Goal: Task Accomplishment & Management: Manage account settings

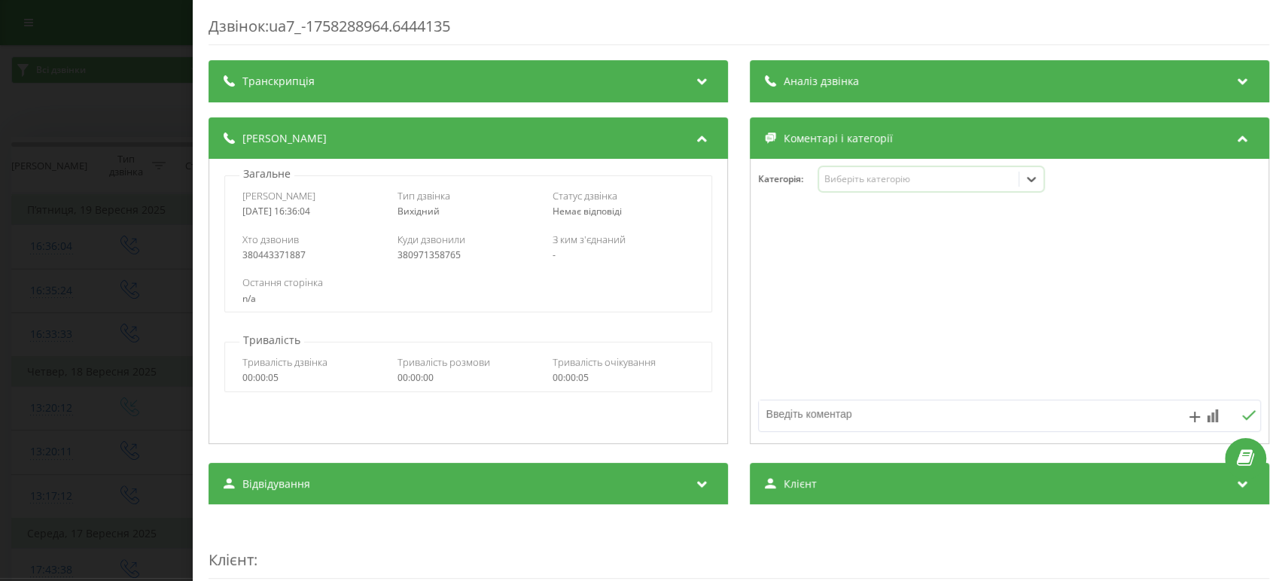
click at [252, 214] on div "[DATE] 16:36:04" at bounding box center [312, 211] width 141 height 11
copy div "[DATE] 16:36:04"
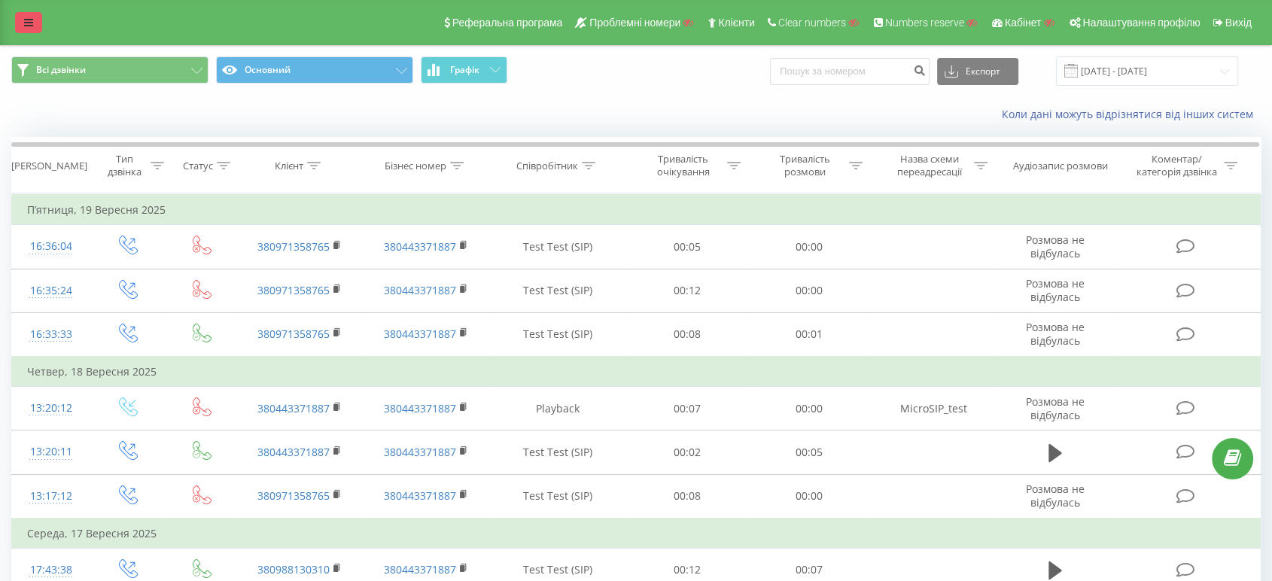
click at [28, 22] on icon at bounding box center [28, 22] width 9 height 11
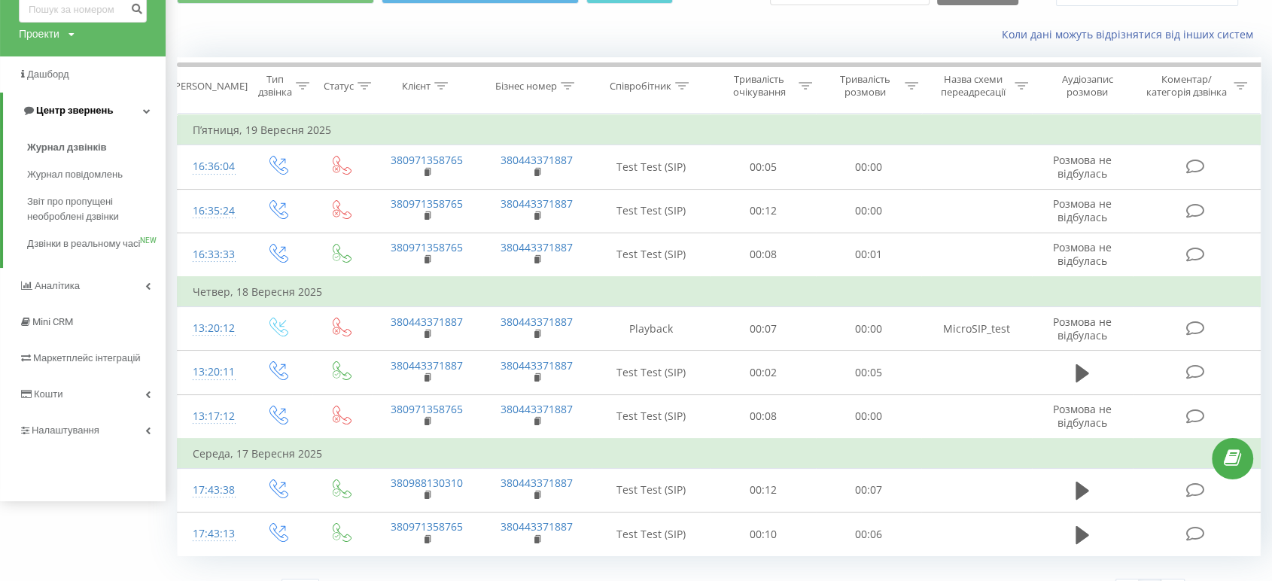
scroll to position [109, 0]
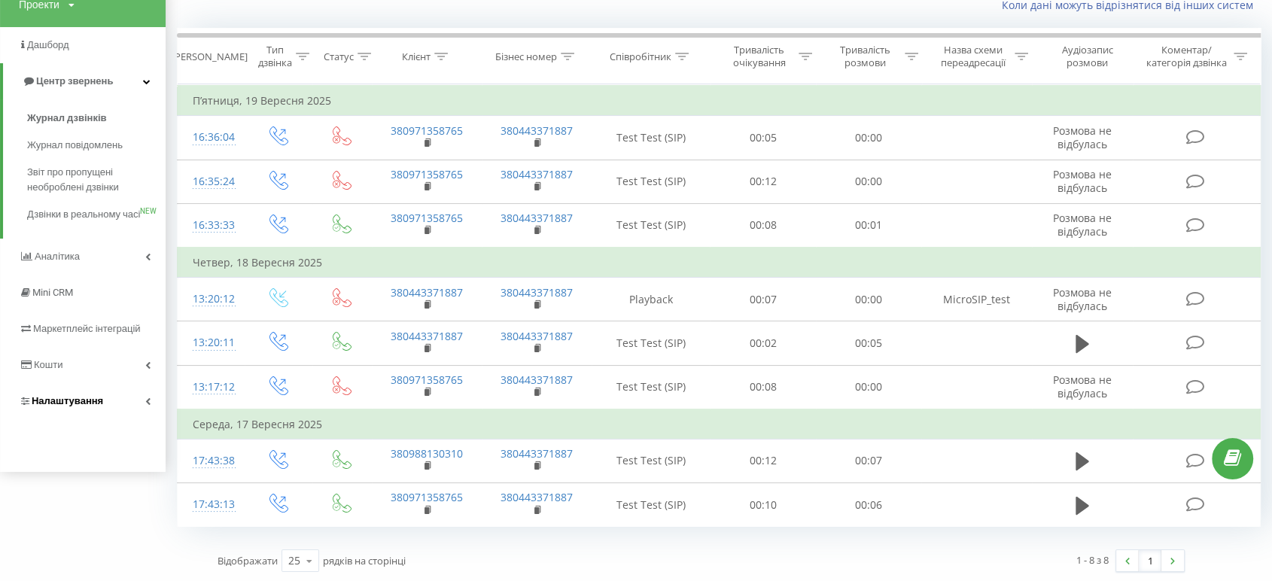
click at [112, 418] on link "Налаштування" at bounding box center [83, 401] width 166 height 36
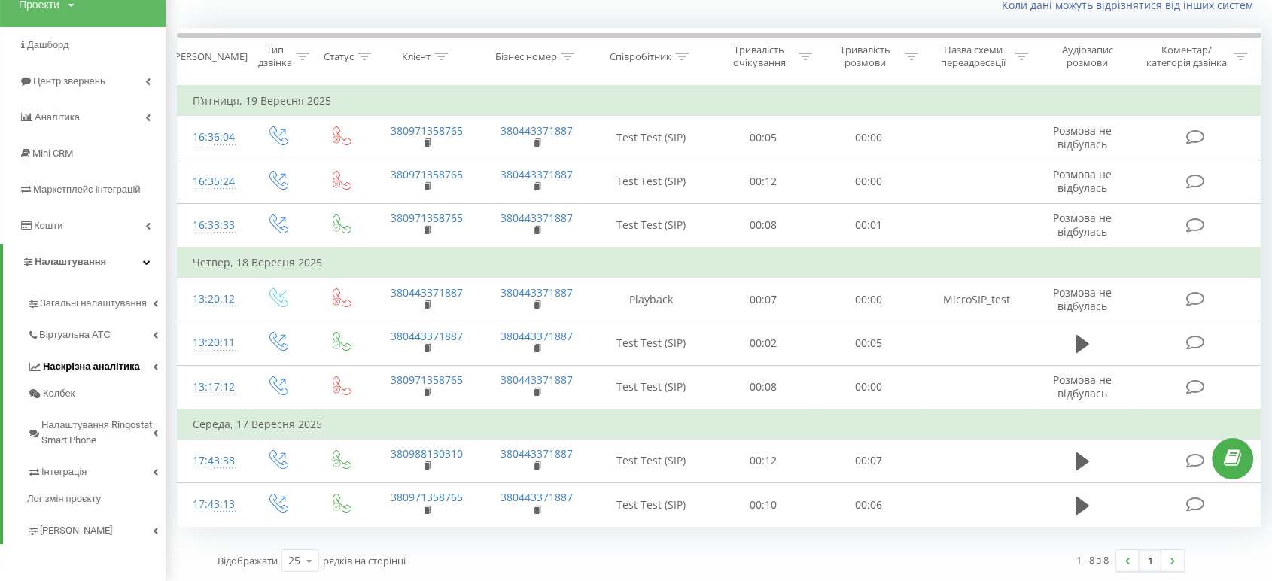
scroll to position [110, 0]
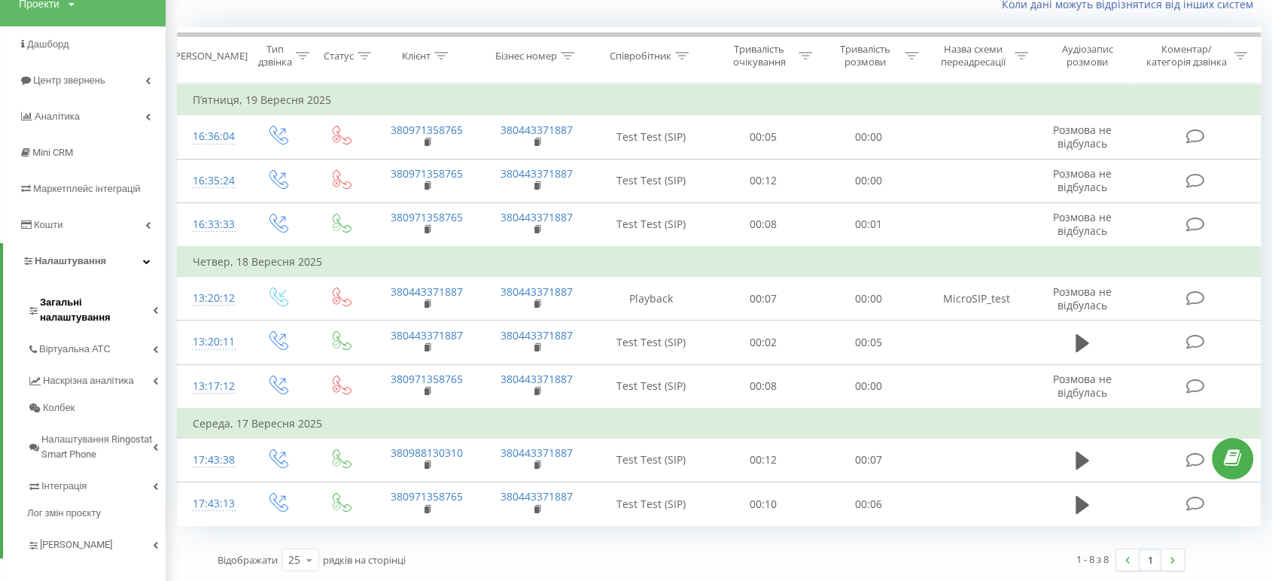
click at [109, 304] on span "Загальні налаштування" at bounding box center [96, 310] width 113 height 30
